Goal: Communication & Community: Connect with others

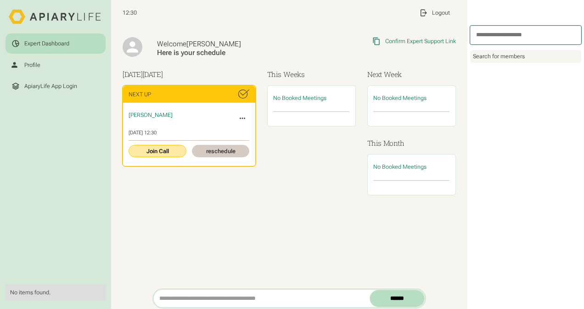
click at [167, 150] on link "Join Call" at bounding box center [157, 151] width 57 height 12
